Goal: Information Seeking & Learning: Learn about a topic

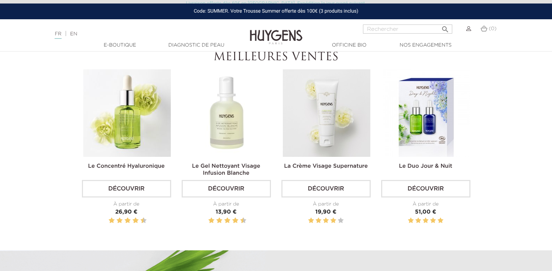
scroll to position [245, 0]
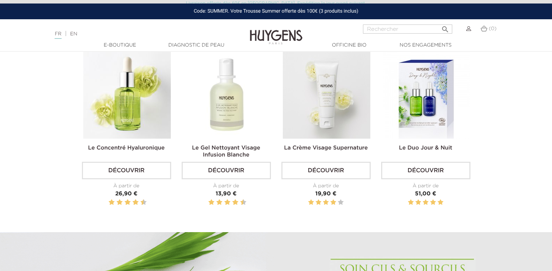
click at [333, 107] on img at bounding box center [326, 94] width 87 height 87
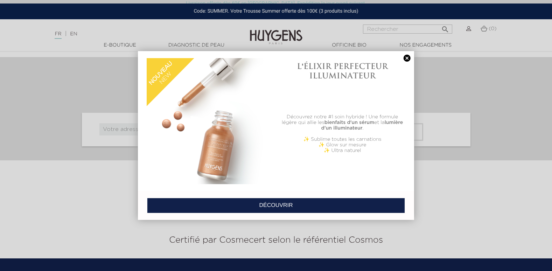
scroll to position [1404, 0]
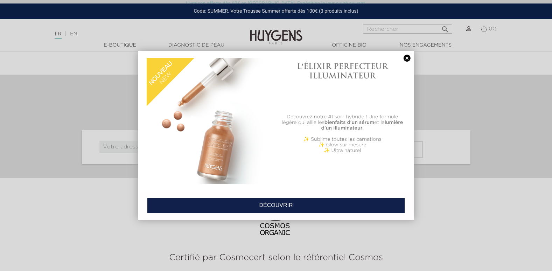
click at [407, 59] on link at bounding box center [407, 58] width 10 height 7
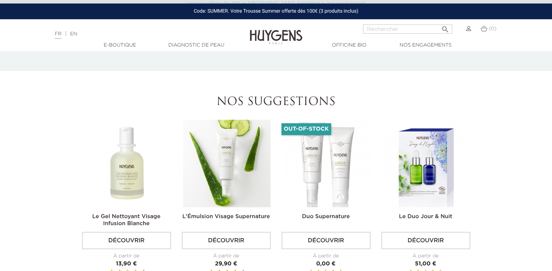
scroll to position [984, 0]
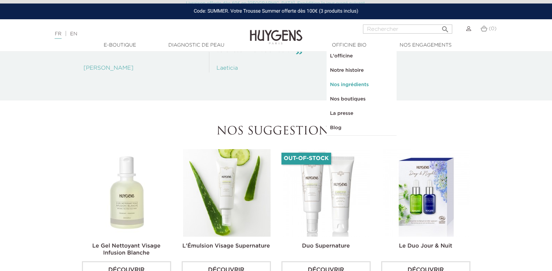
click at [353, 83] on link "Nos ingrédients" at bounding box center [361, 85] width 70 height 14
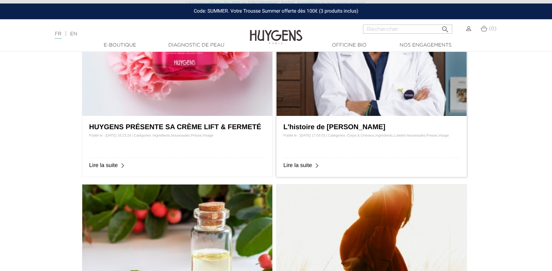
scroll to position [315, 0]
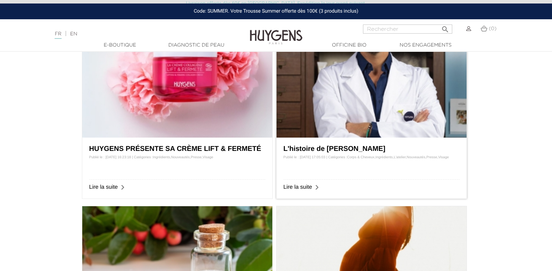
click at [326, 147] on link "L'histoire de [PERSON_NAME]" at bounding box center [334, 149] width 102 height 8
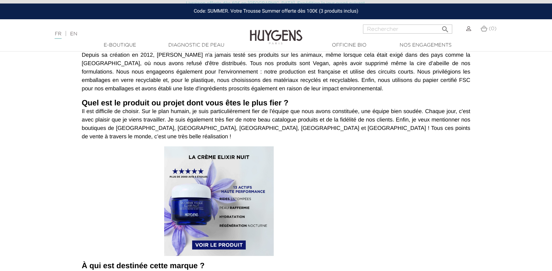
scroll to position [770, 0]
